Goal: Information Seeking & Learning: Learn about a topic

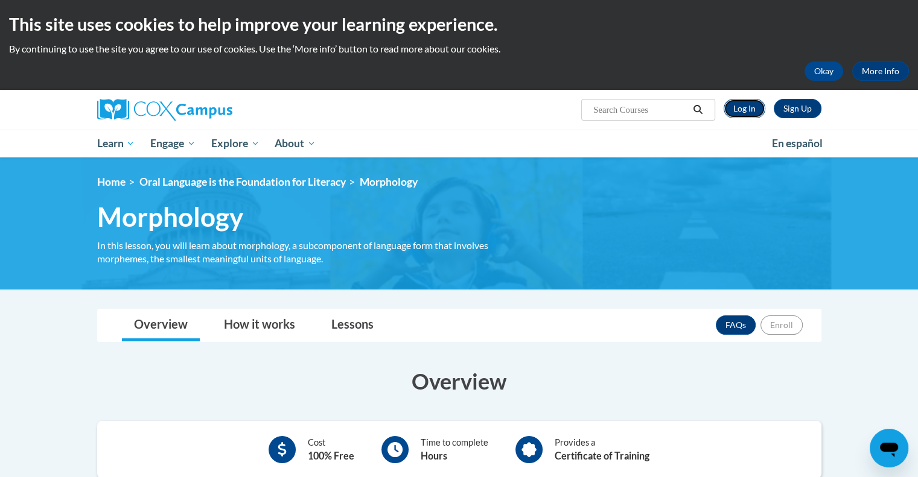
click at [745, 105] on link "Log In" at bounding box center [744, 108] width 42 height 19
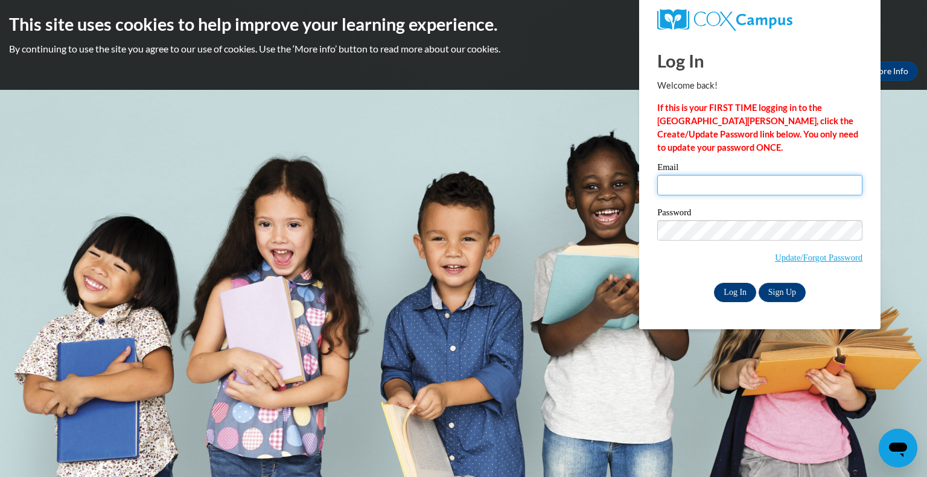
type input "beckyb0928@gmail.com"
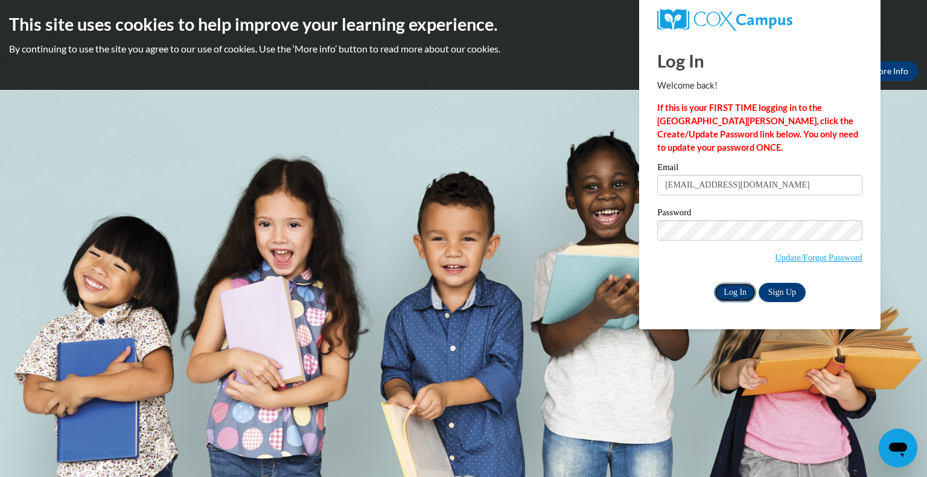
click at [732, 292] on input "Log In" at bounding box center [735, 292] width 42 height 19
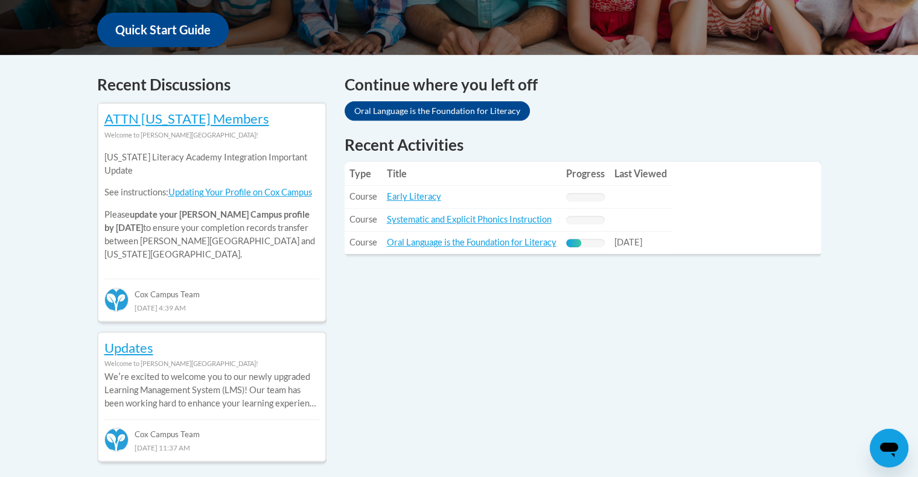
scroll to position [458, 0]
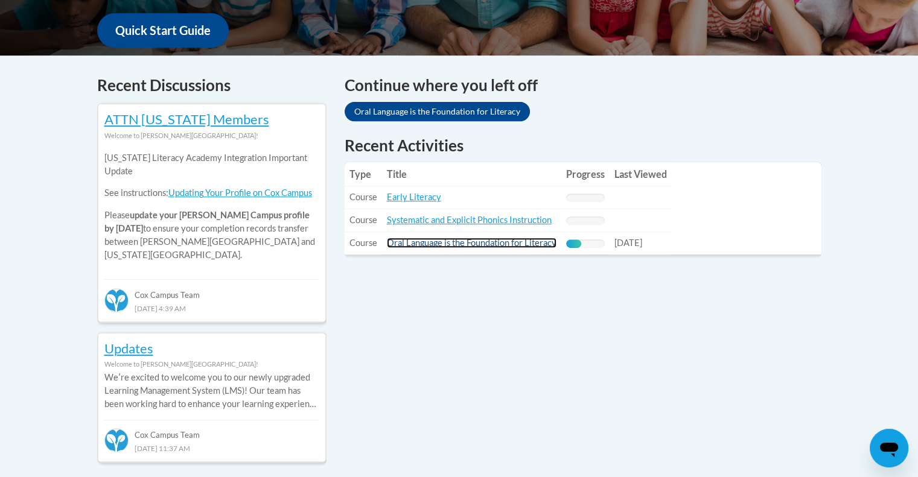
click at [497, 240] on link "Oral Language is the Foundation for Literacy" at bounding box center [472, 243] width 170 height 10
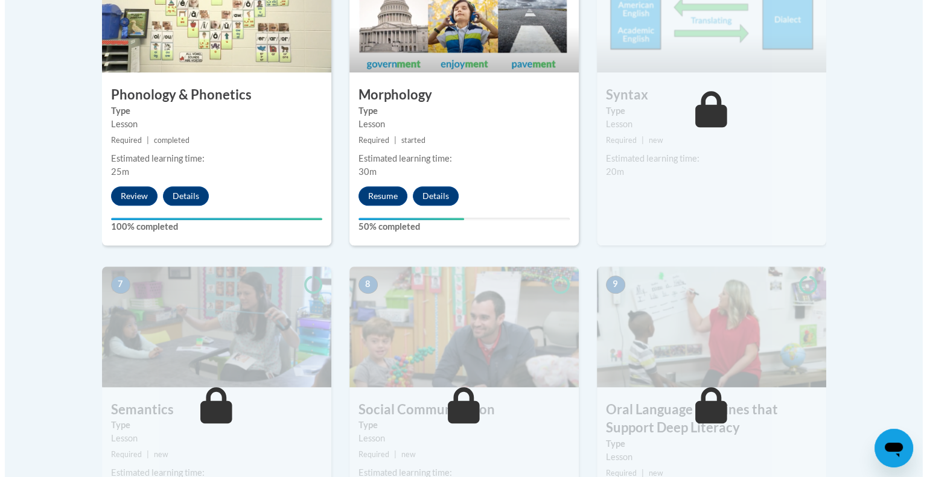
scroll to position [653, 0]
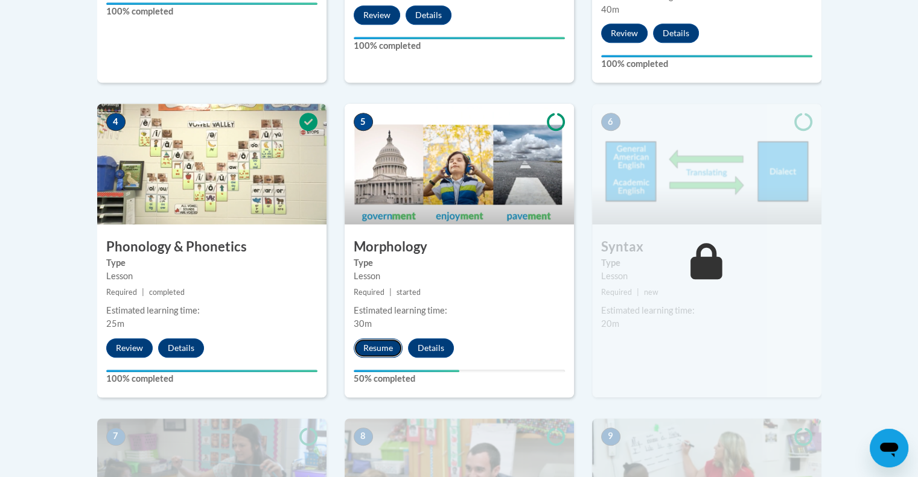
click at [380, 348] on button "Resume" at bounding box center [378, 347] width 49 height 19
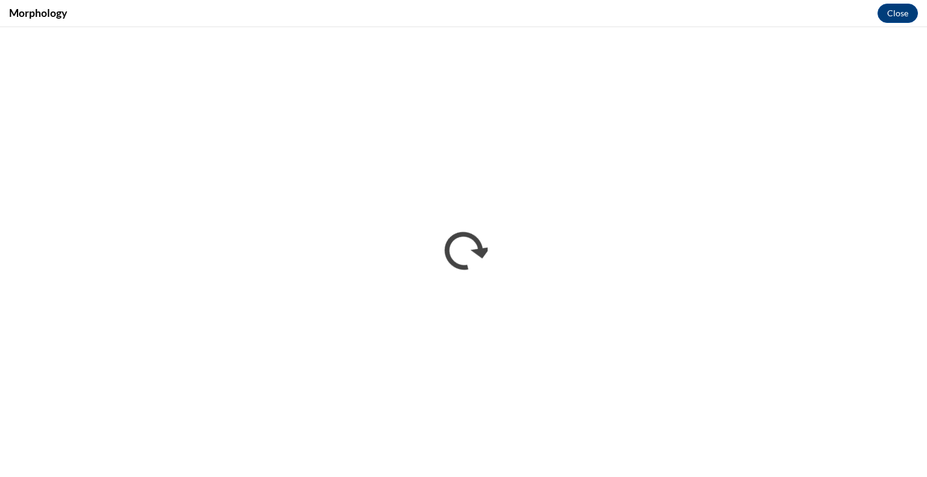
scroll to position [0, 0]
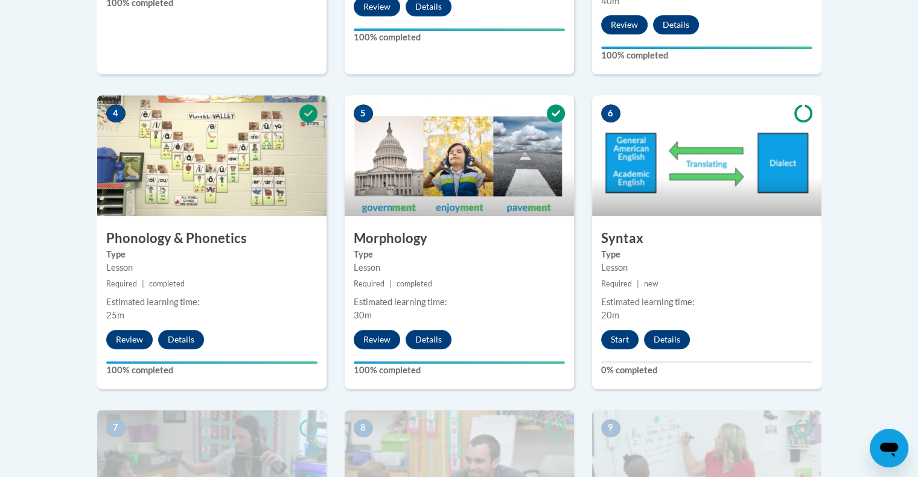
scroll to position [661, 0]
click at [616, 331] on button "Start" at bounding box center [619, 339] width 37 height 19
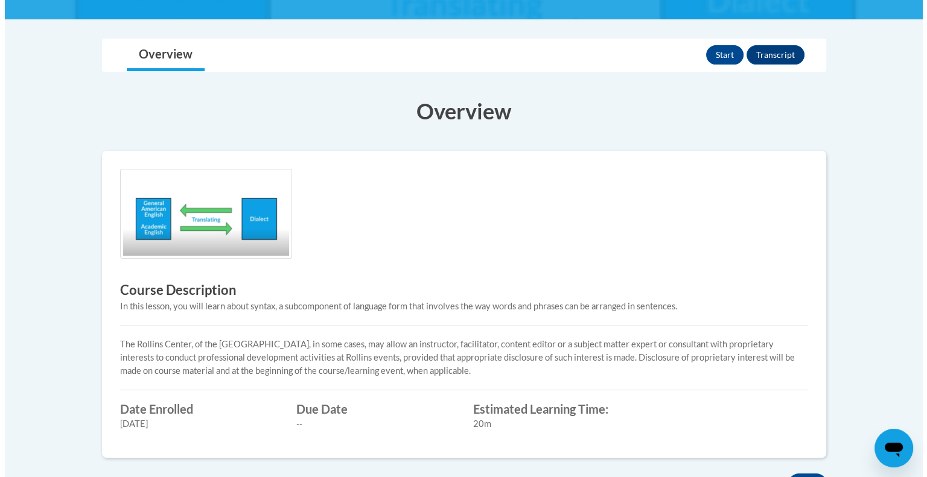
scroll to position [229, 0]
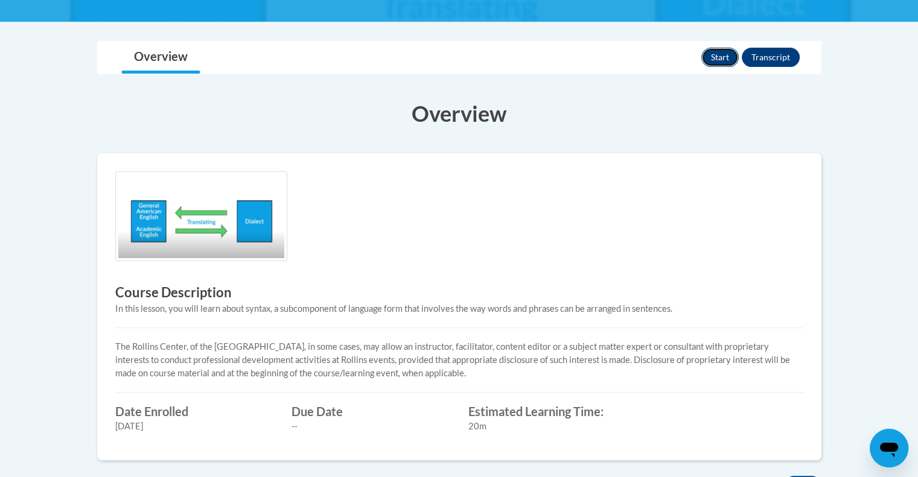
click at [723, 53] on button "Start" at bounding box center [719, 57] width 37 height 19
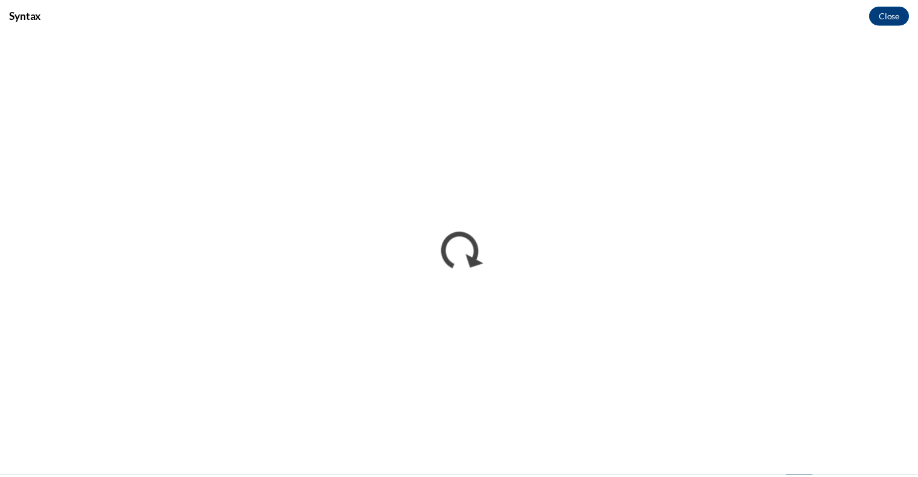
scroll to position [0, 0]
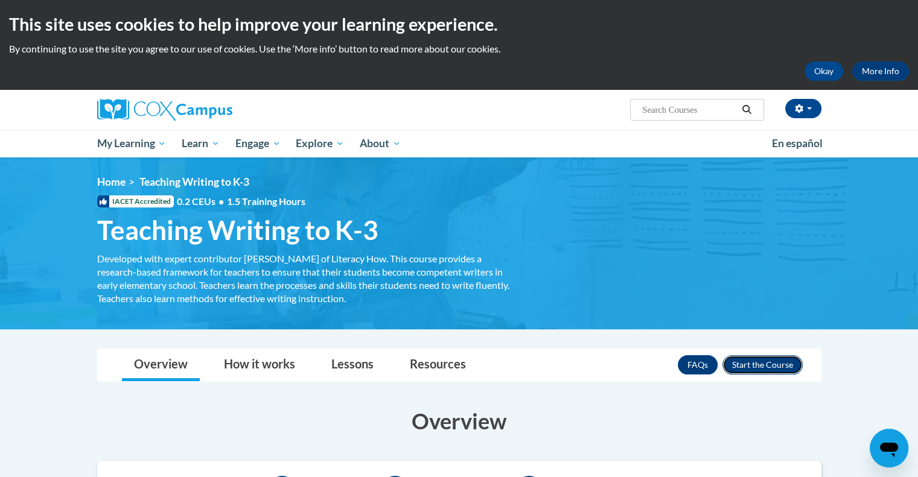
click at [771, 361] on button "Enroll" at bounding box center [762, 364] width 80 height 19
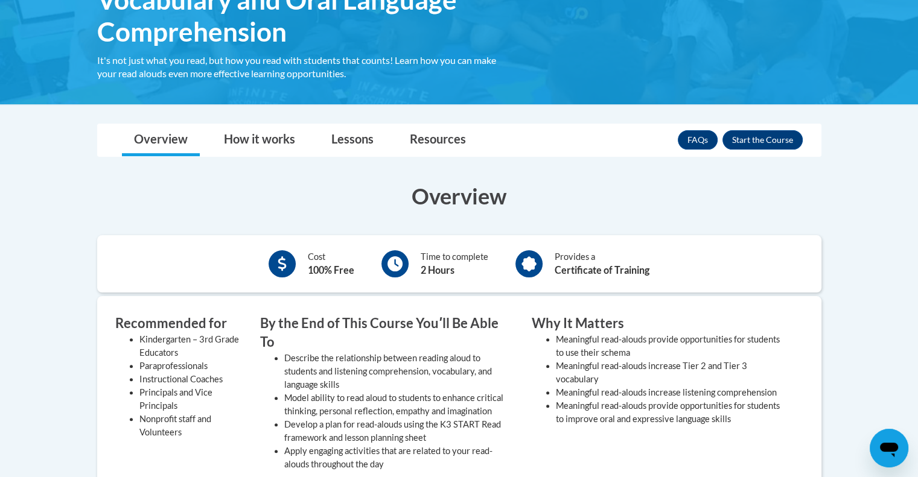
scroll to position [263, 0]
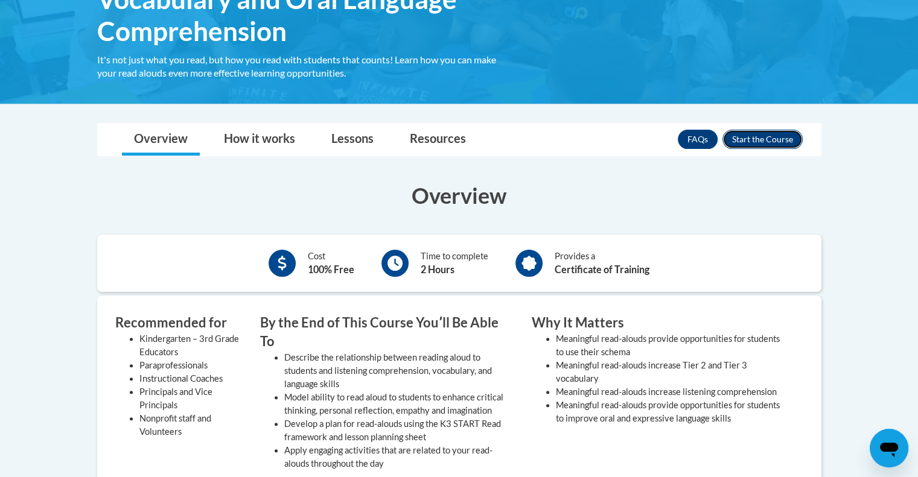
click at [753, 137] on button "Enroll" at bounding box center [762, 139] width 80 height 19
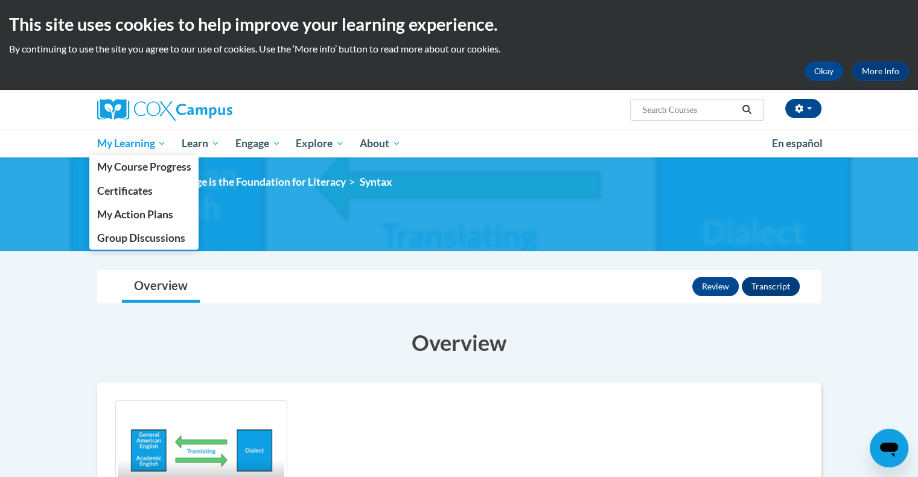
click at [135, 147] on span "My Learning" at bounding box center [131, 143] width 69 height 14
click at [153, 165] on span "My Course Progress" at bounding box center [144, 166] width 94 height 13
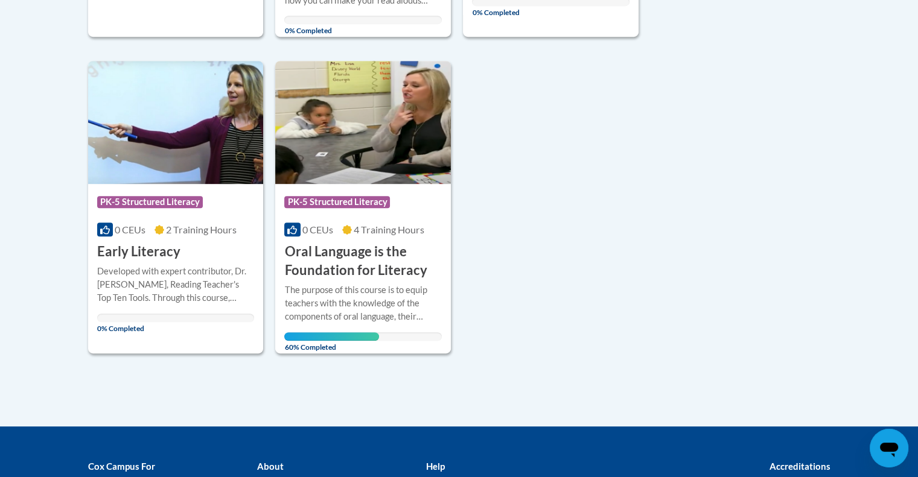
scroll to position [584, 0]
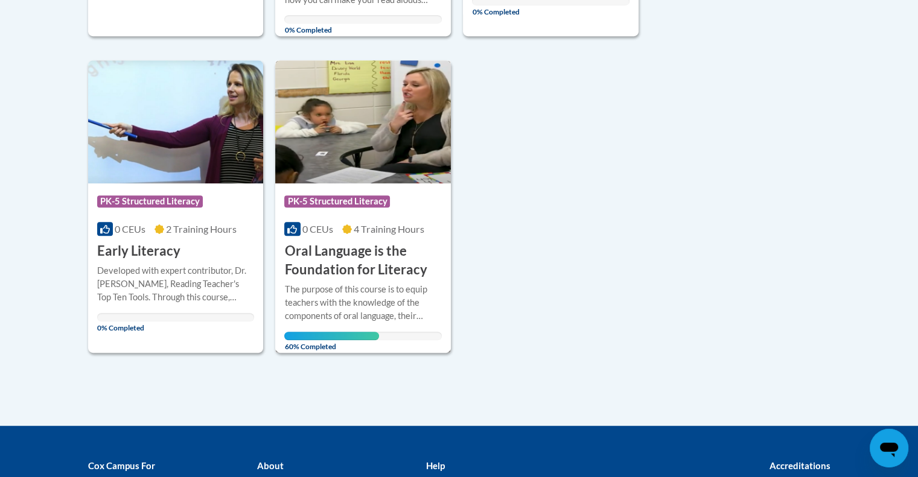
click at [389, 262] on h3 "Oral Language is the Foundation for Literacy" at bounding box center [362, 260] width 157 height 37
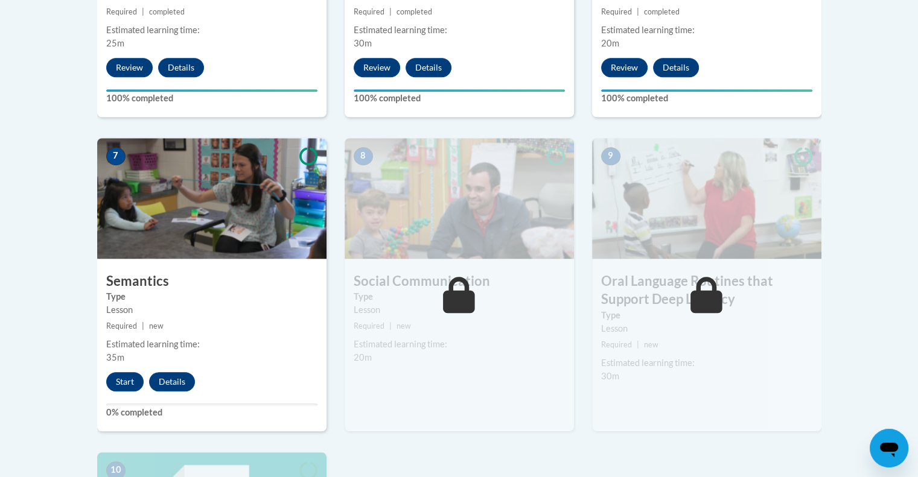
scroll to position [934, 0]
click at [121, 382] on button "Start" at bounding box center [124, 381] width 37 height 19
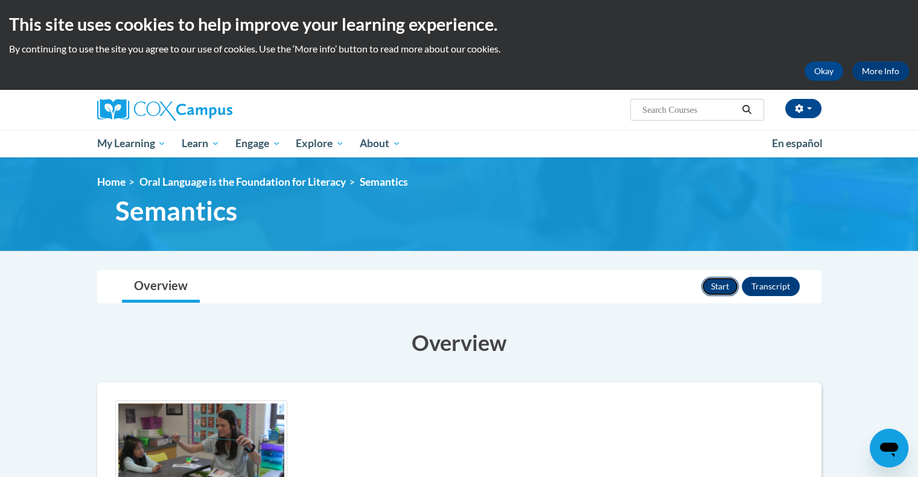
click at [721, 282] on button "Start" at bounding box center [719, 286] width 37 height 19
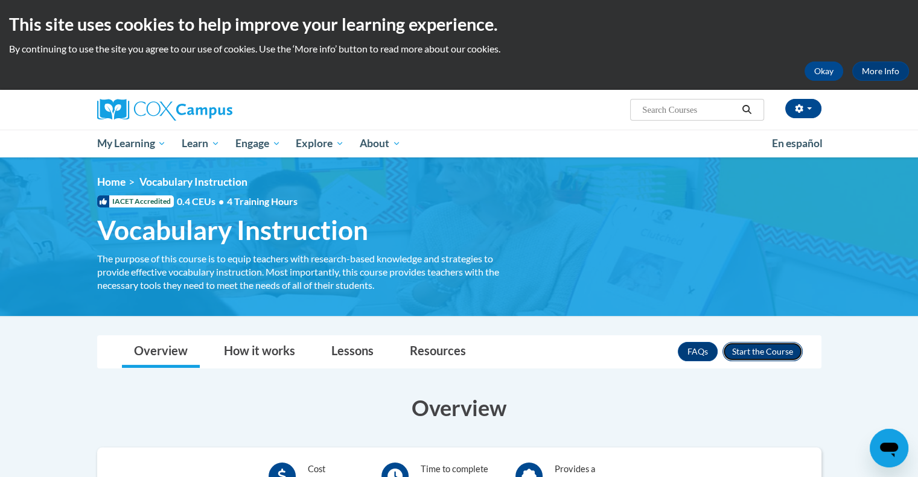
click at [760, 348] on button "Enroll" at bounding box center [762, 351] width 80 height 19
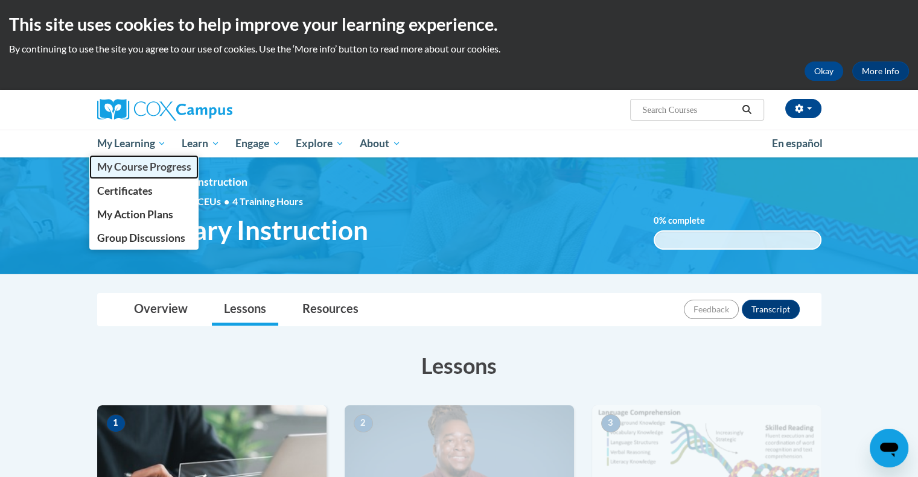
click at [129, 164] on span "My Course Progress" at bounding box center [144, 166] width 94 height 13
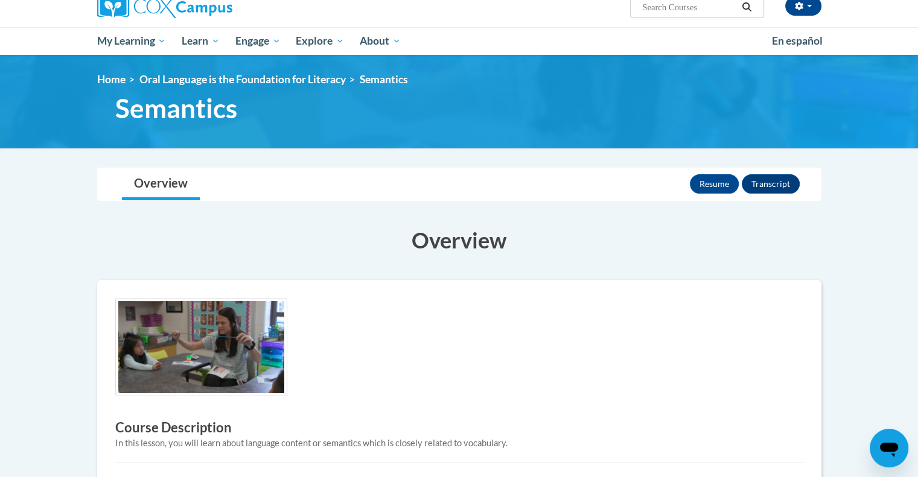
scroll to position [101, 0]
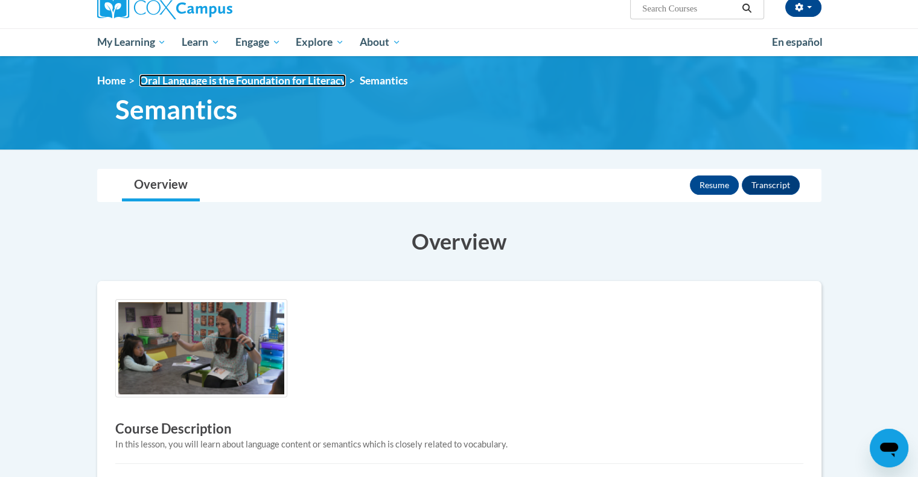
click at [246, 80] on link "Oral Language is the Foundation for Literacy" at bounding box center [242, 80] width 206 height 13
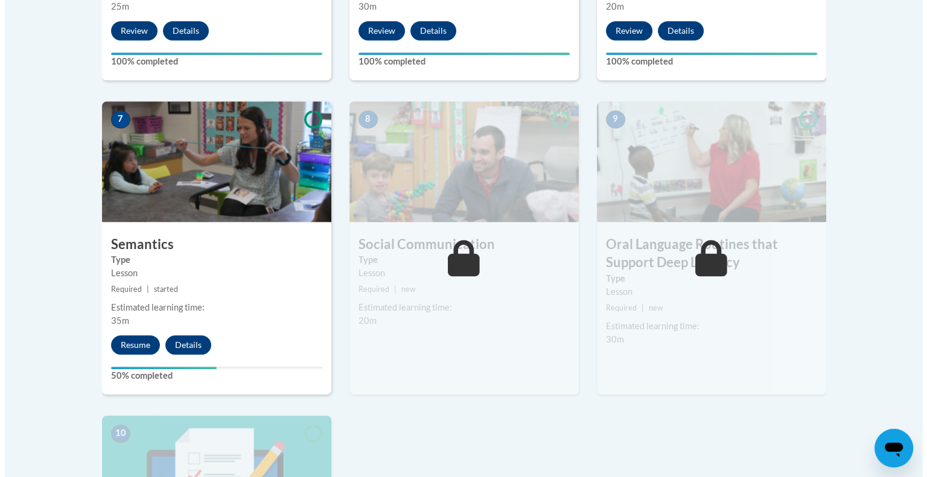
scroll to position [970, 0]
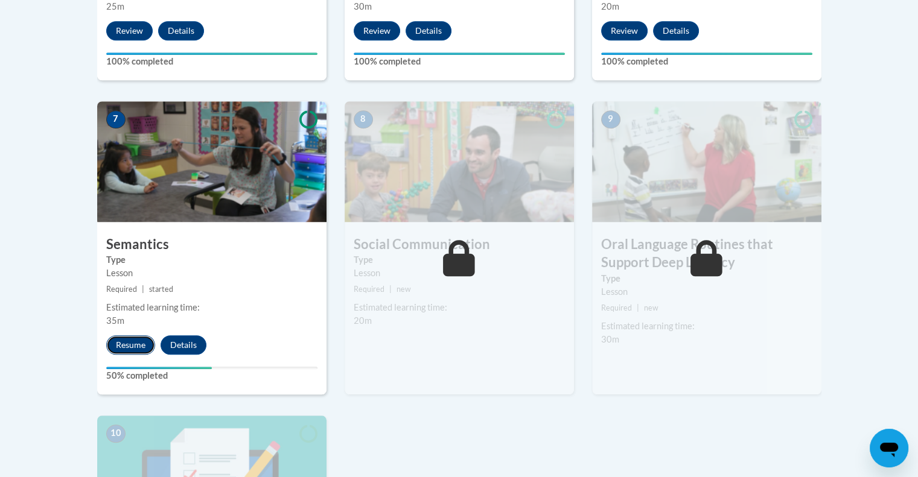
click at [141, 343] on button "Resume" at bounding box center [130, 344] width 49 height 19
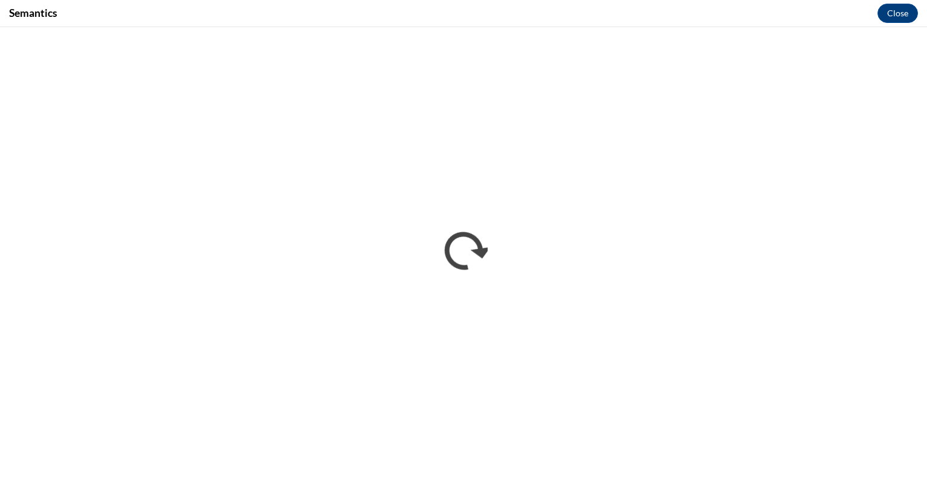
scroll to position [0, 0]
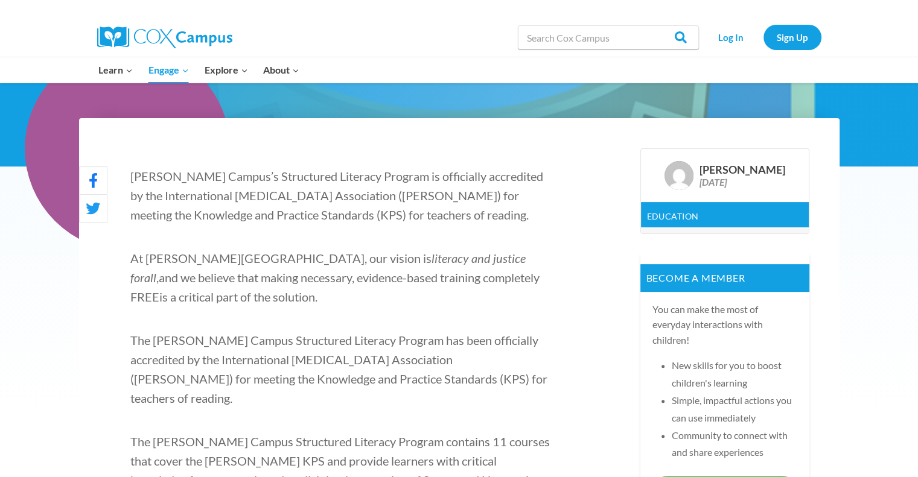
scroll to position [302, 0]
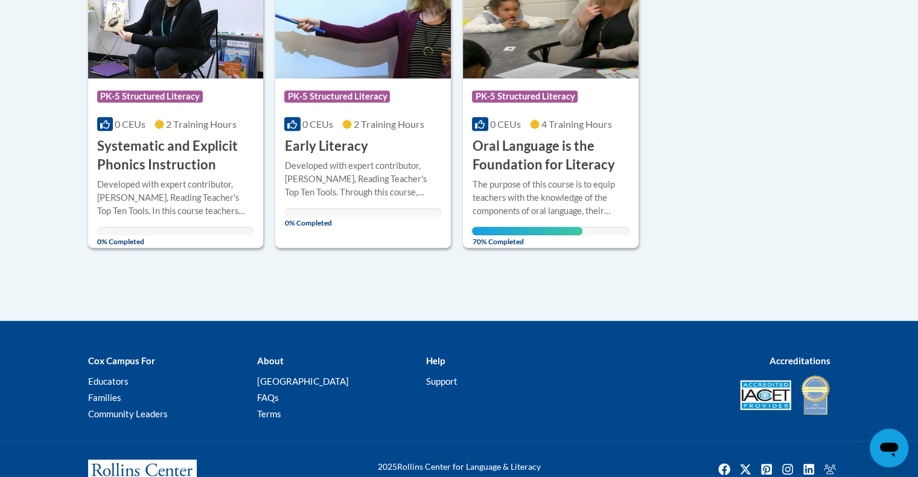
scroll to position [690, 0]
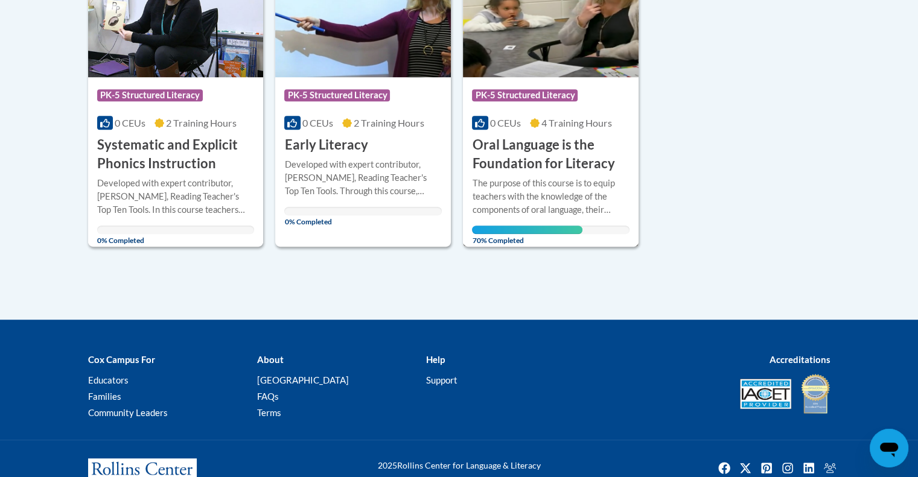
click at [499, 154] on h3 "Oral Language is the Foundation for Literacy" at bounding box center [550, 154] width 157 height 37
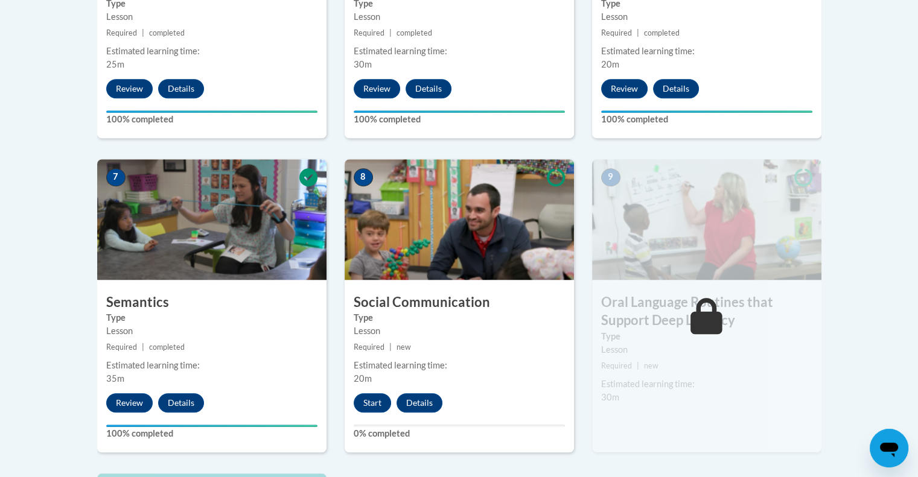
scroll to position [914, 0]
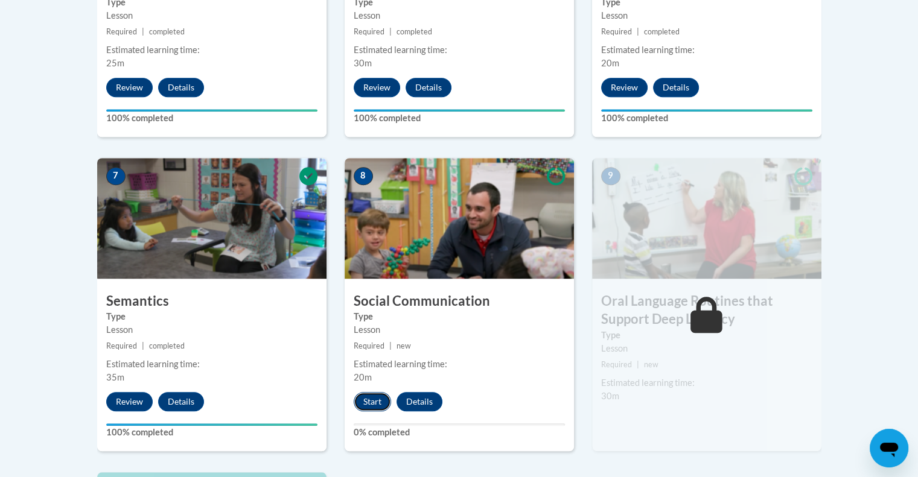
click at [369, 399] on button "Start" at bounding box center [372, 401] width 37 height 19
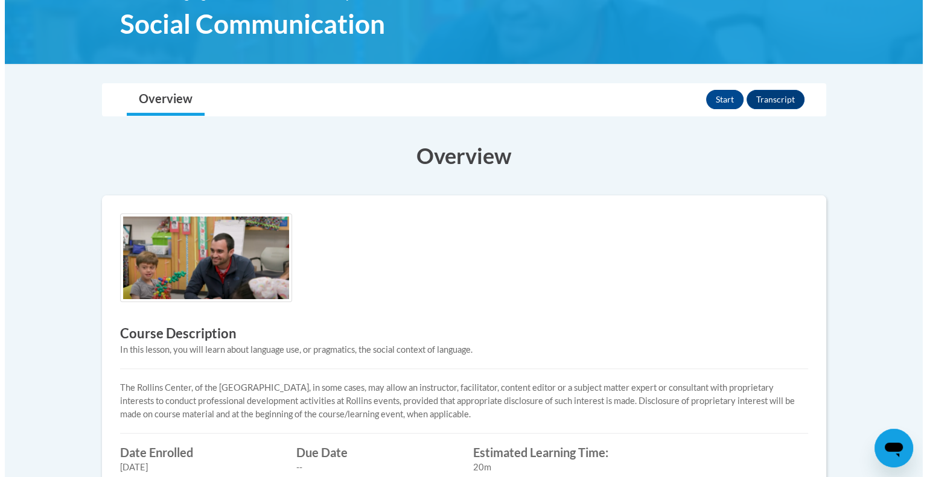
scroll to position [186, 0]
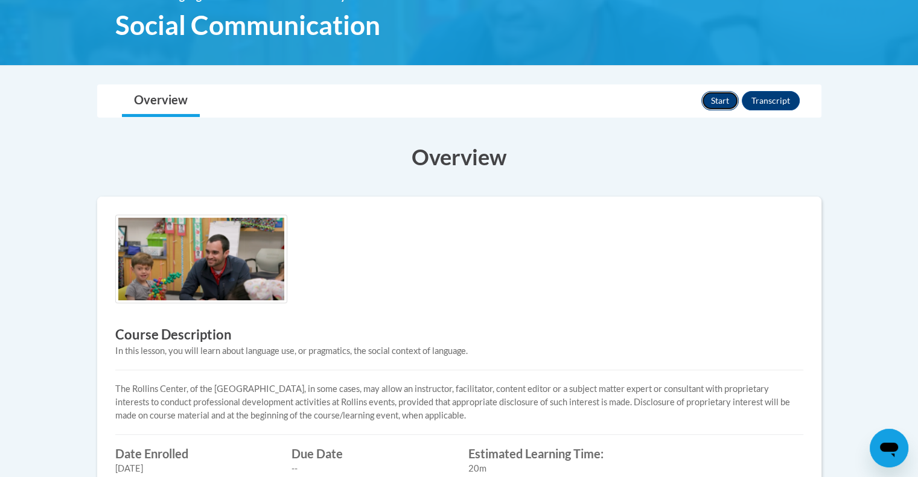
click at [717, 96] on button "Start" at bounding box center [719, 100] width 37 height 19
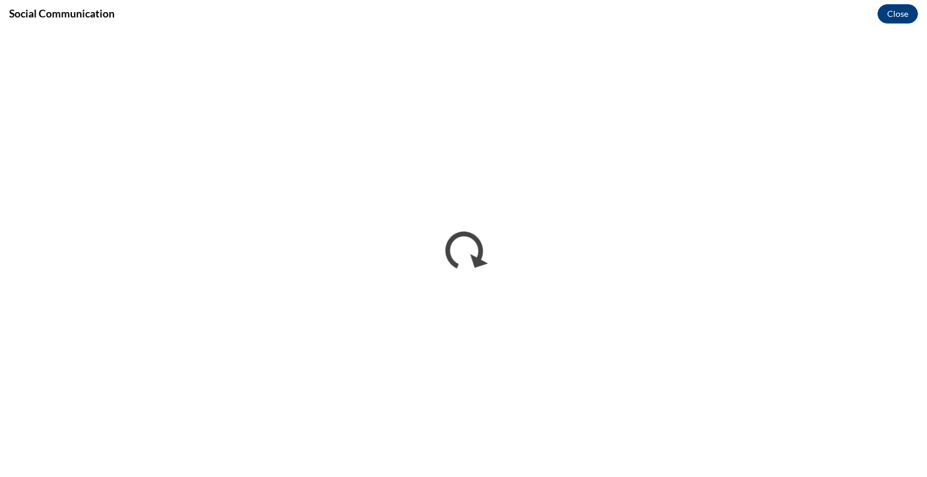
scroll to position [0, 0]
